Goal: Information Seeking & Learning: Learn about a topic

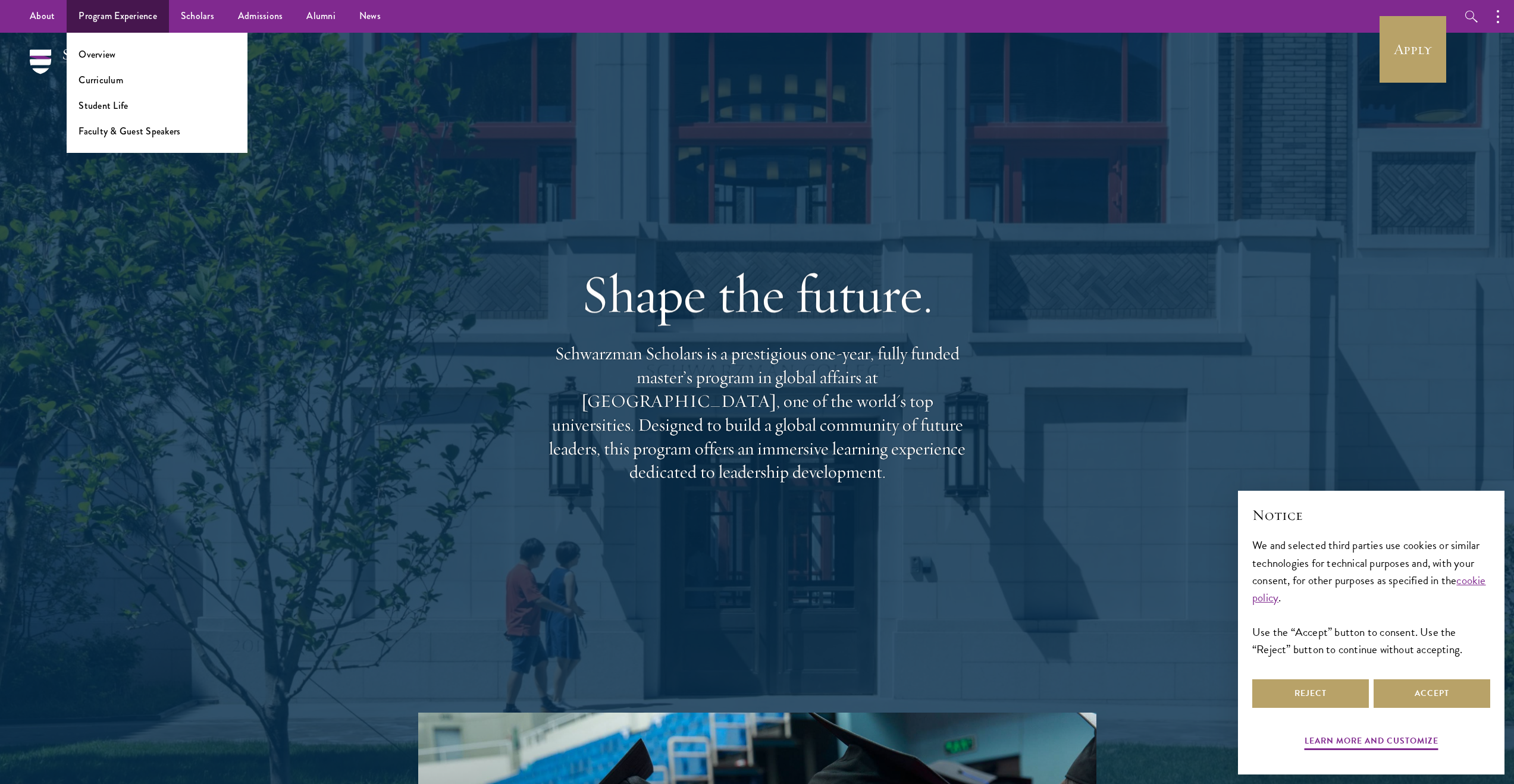
click at [144, 81] on li "Curriculum" at bounding box center [157, 80] width 157 height 14
click at [91, 83] on link "Curriculum" at bounding box center [100, 80] width 44 height 14
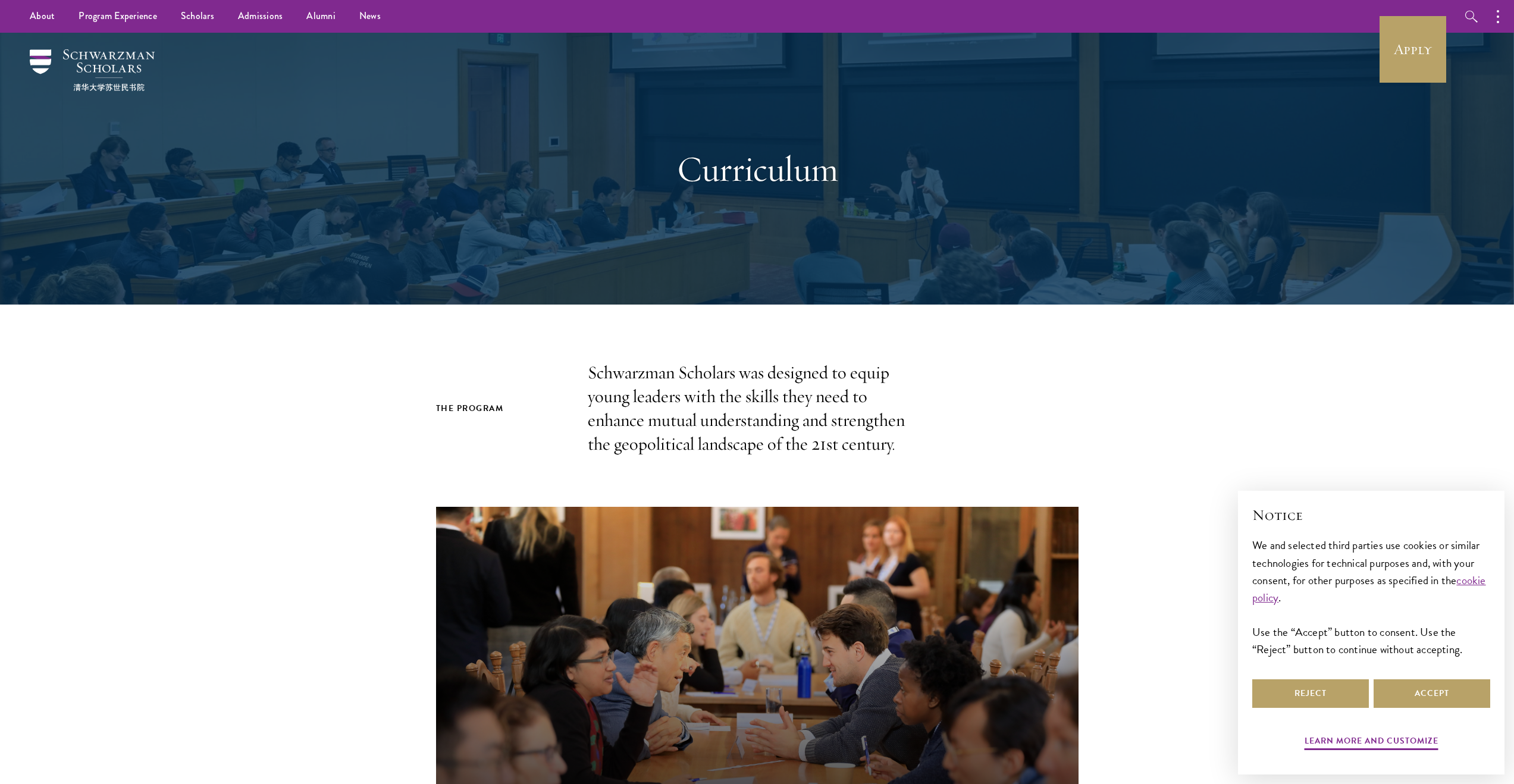
click at [593, 375] on p "Schwarzman Scholars was designed to equip young leaders with the skills they ne…" at bounding box center [757, 408] width 339 height 95
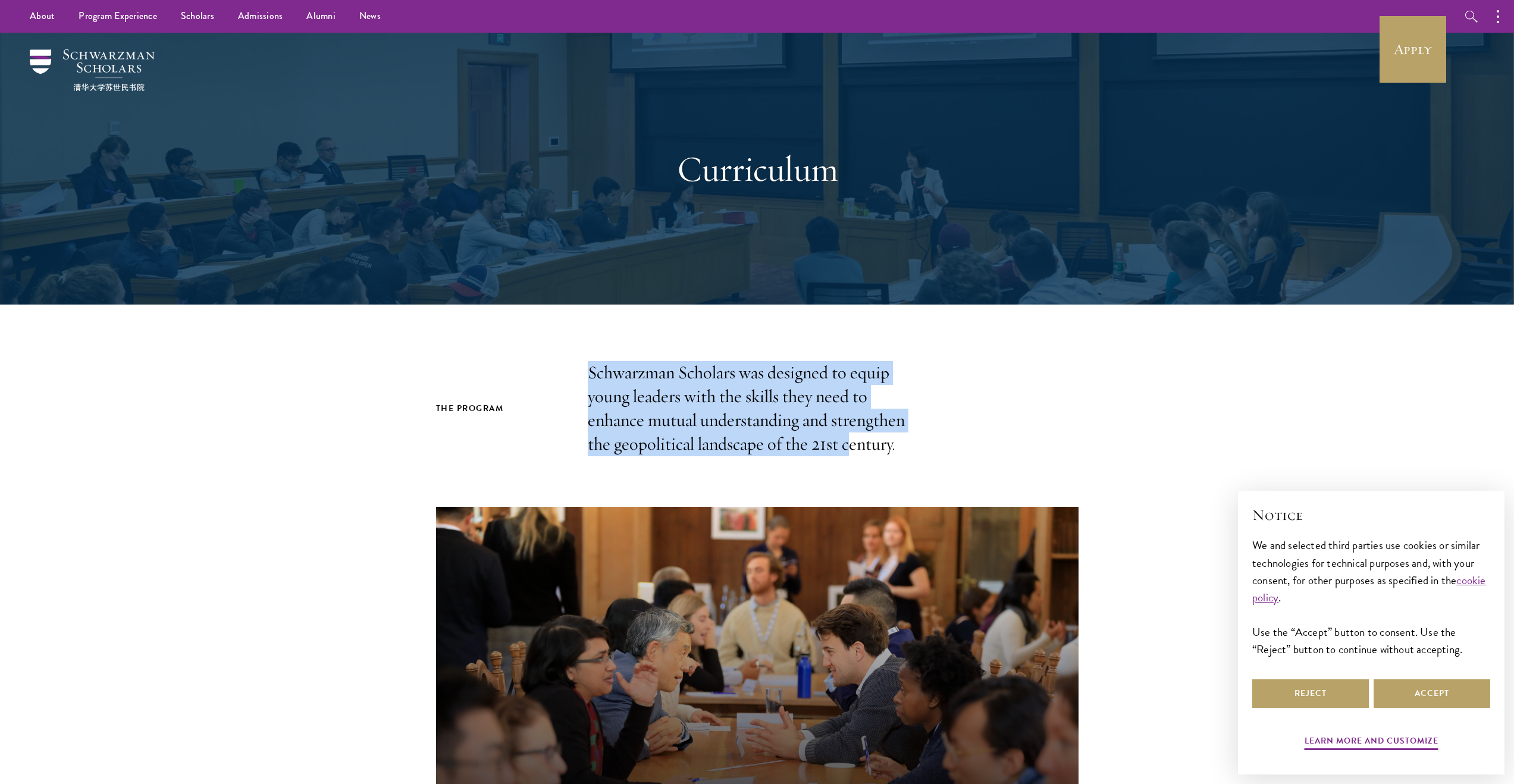
drag, startPoint x: 587, startPoint y: 375, endPoint x: 848, endPoint y: 455, distance: 273.0
click at [848, 455] on p "Schwarzman Scholars was designed to equip young leaders with the skills they ne…" at bounding box center [757, 408] width 339 height 95
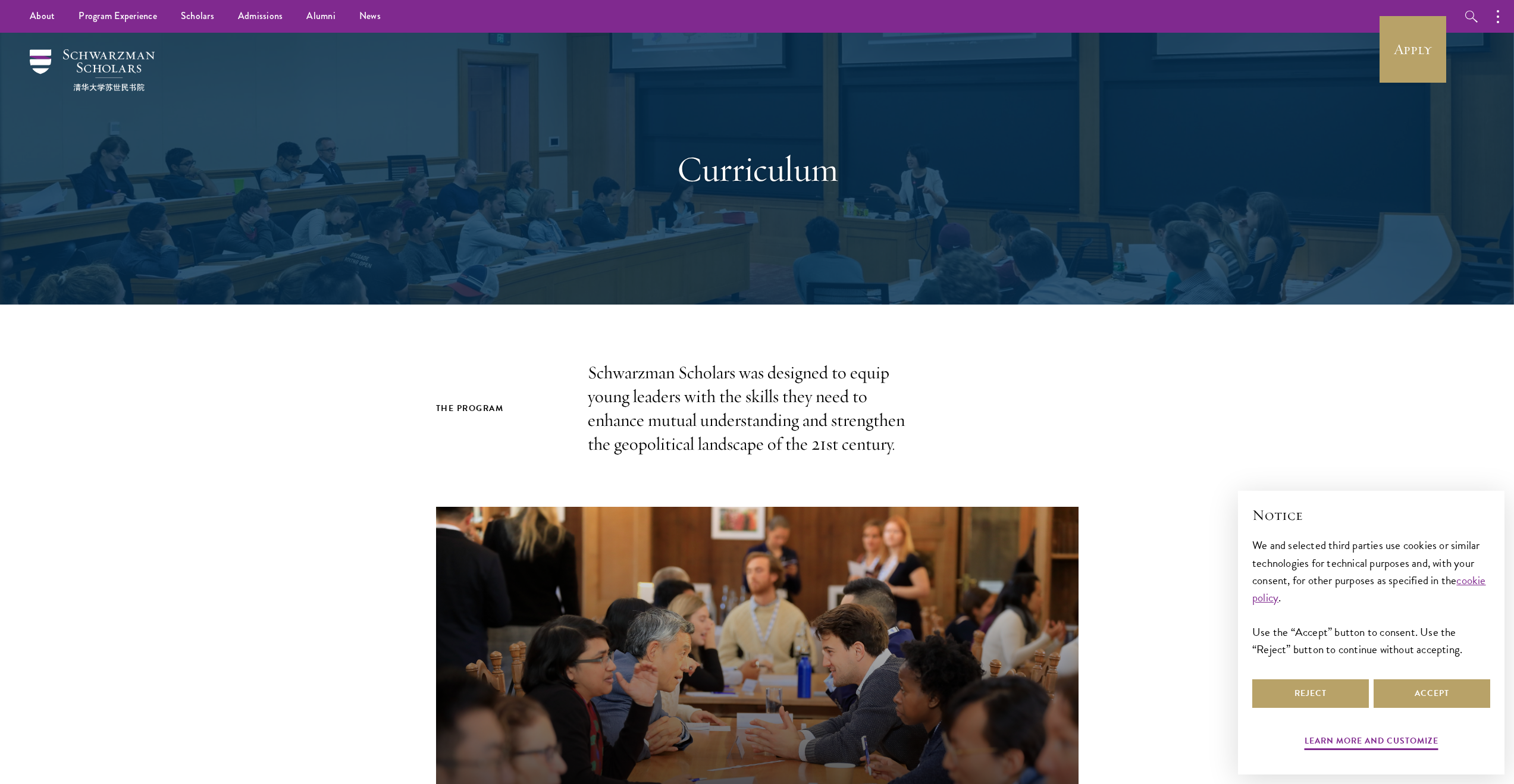
click at [886, 450] on p "Schwarzman Scholars was designed to equip young leaders with the skills they ne…" at bounding box center [757, 408] width 339 height 95
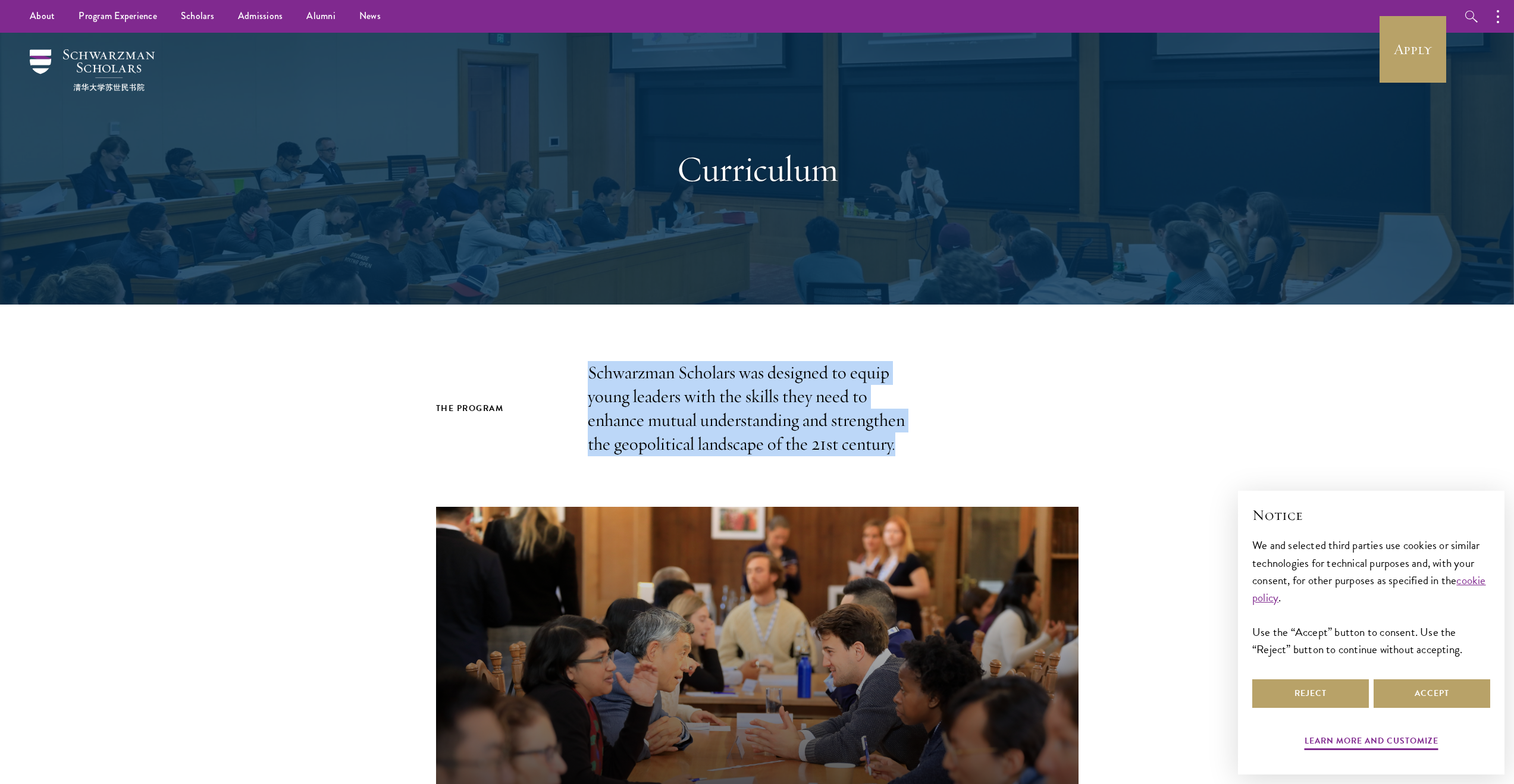
drag, startPoint x: 899, startPoint y: 448, endPoint x: 577, endPoint y: 378, distance: 329.5
click at [583, 378] on div "The Program Schwarzman Scholars was designed to equip young leaders with the sk…" at bounding box center [757, 408] width 643 height 95
click at [577, 378] on div "The Program Schwarzman Scholars was designed to equip young leaders with the sk…" at bounding box center [757, 408] width 643 height 95
drag, startPoint x: 577, startPoint y: 378, endPoint x: 902, endPoint y: 431, distance: 329.3
click at [903, 431] on div "The Program Schwarzman Scholars was designed to equip young leaders with the sk…" at bounding box center [757, 408] width 643 height 95
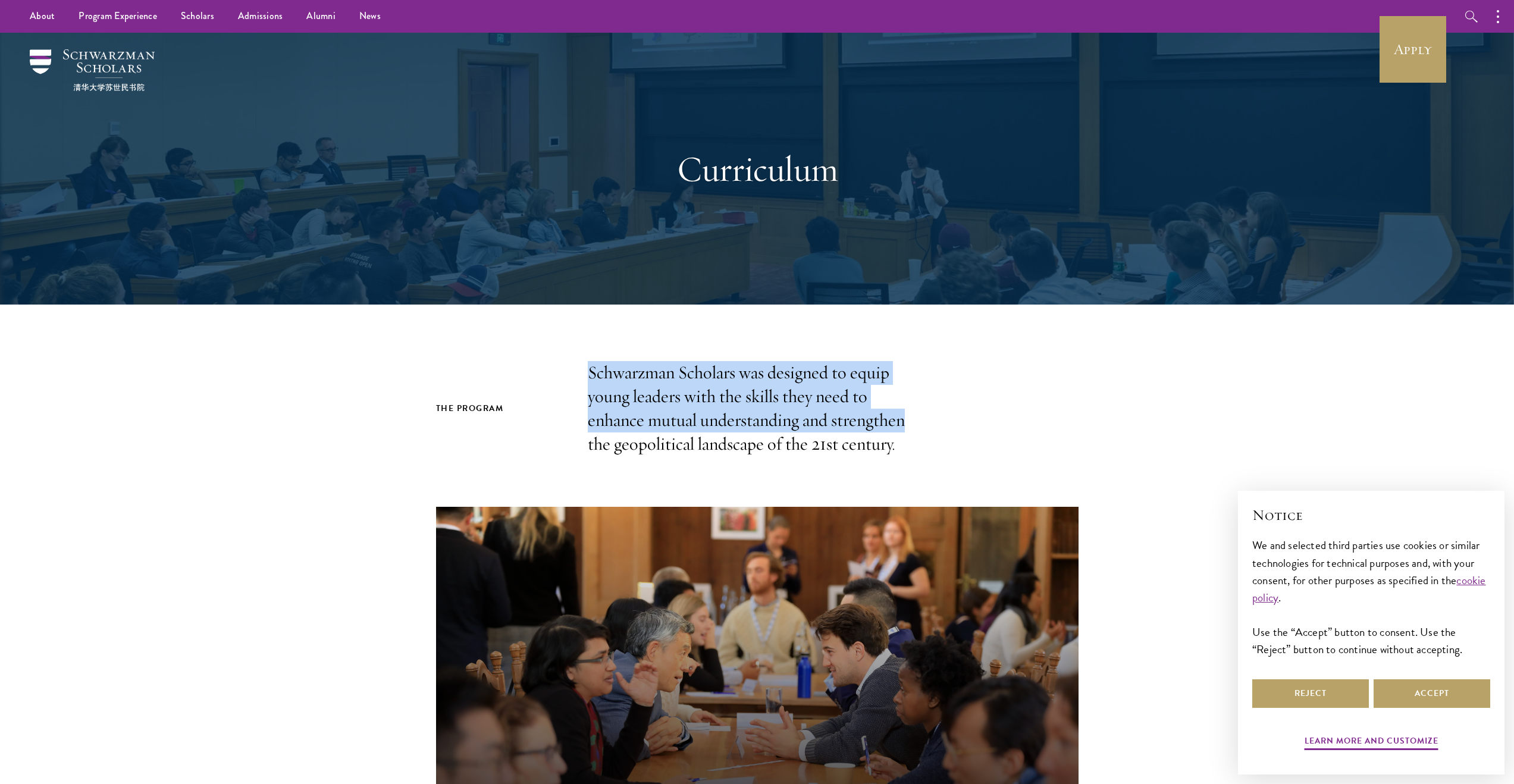
click at [894, 424] on p "Schwarzman Scholars was designed to equip young leaders with the skills they ne…" at bounding box center [757, 408] width 339 height 95
drag, startPoint x: 911, startPoint y: 436, endPoint x: 894, endPoint y: 340, distance: 97.5
